Goal: Task Accomplishment & Management: Manage account settings

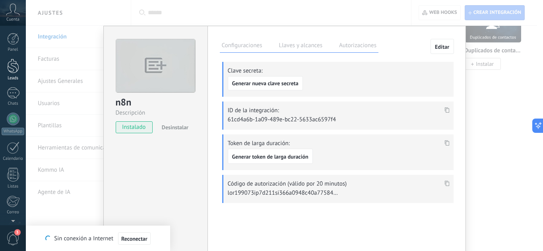
click at [7, 64] on div at bounding box center [13, 66] width 12 height 15
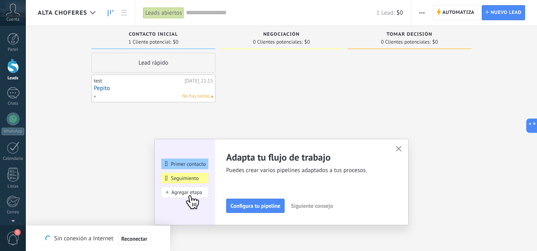
click at [108, 91] on link "Pepito" at bounding box center [153, 88] width 119 height 7
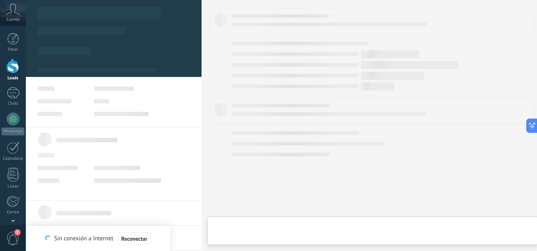
click at [108, 91] on body ".abccls-1,.abccls-2{fill-rule:evenodd}.abccls-2{fill:#fff} .abfcls-1{fill:none}…" at bounding box center [268, 125] width 537 height 251
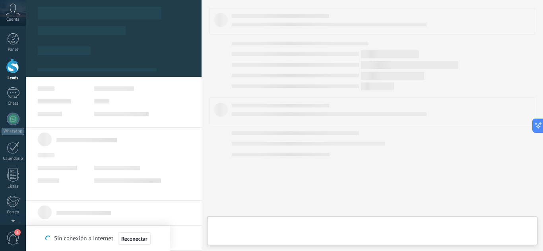
type textarea "******"
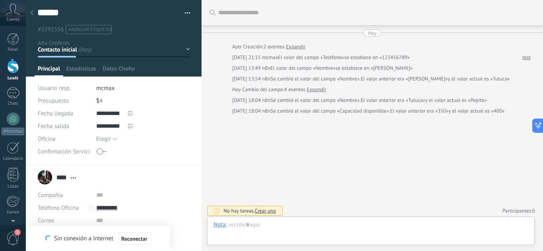
scroll to position [2, 0]
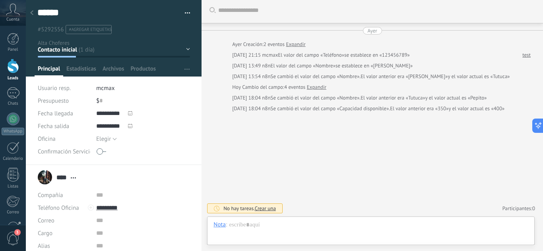
click at [0, 0] on div "Contacto inicial Negociación Tomar decisión Logrado con éxito Ventas Perdidos" at bounding box center [0, 0] width 0 height 0
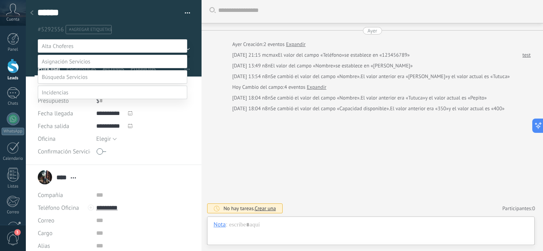
click at [90, 65] on span at bounding box center [66, 61] width 48 height 7
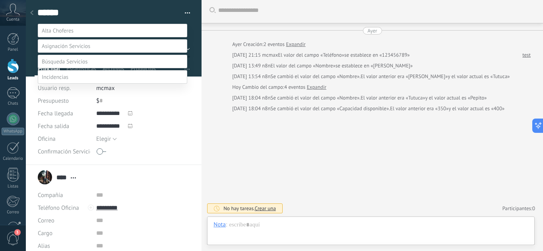
click at [94, 52] on label at bounding box center [112, 46] width 149 height 14
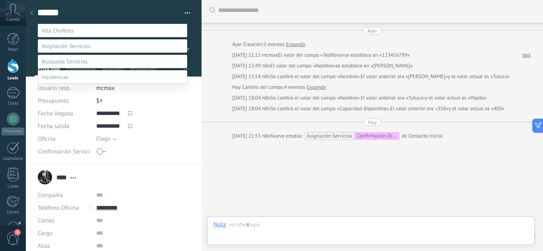
scroll to position [30, 0]
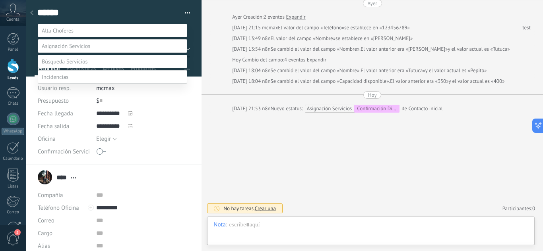
click at [310, 104] on div at bounding box center [284, 110] width 517 height 251
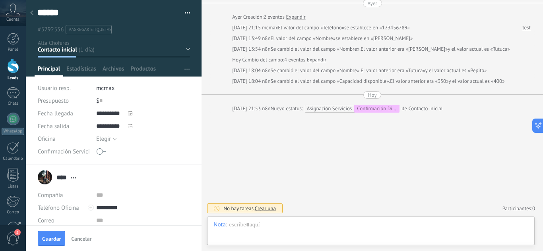
click at [89, 235] on button "Cancelar" at bounding box center [81, 238] width 27 height 13
